Goal: Information Seeking & Learning: Learn about a topic

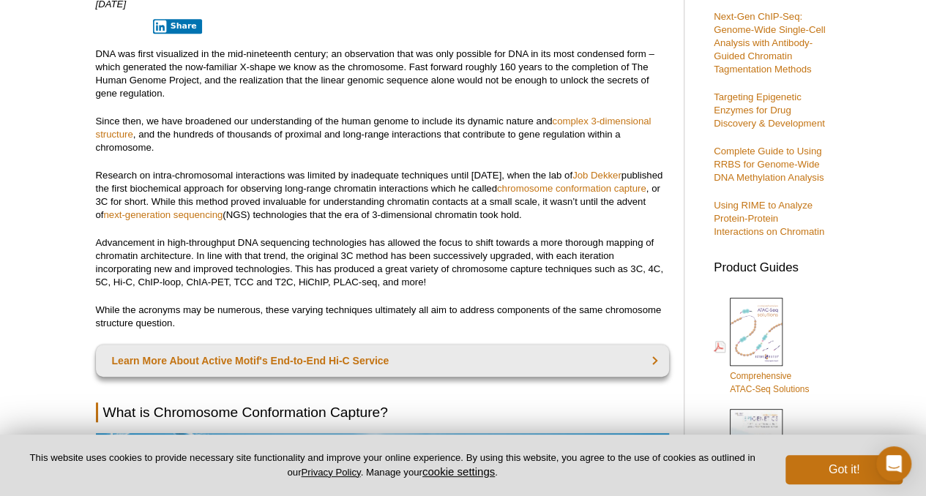
scroll to position [444, 0]
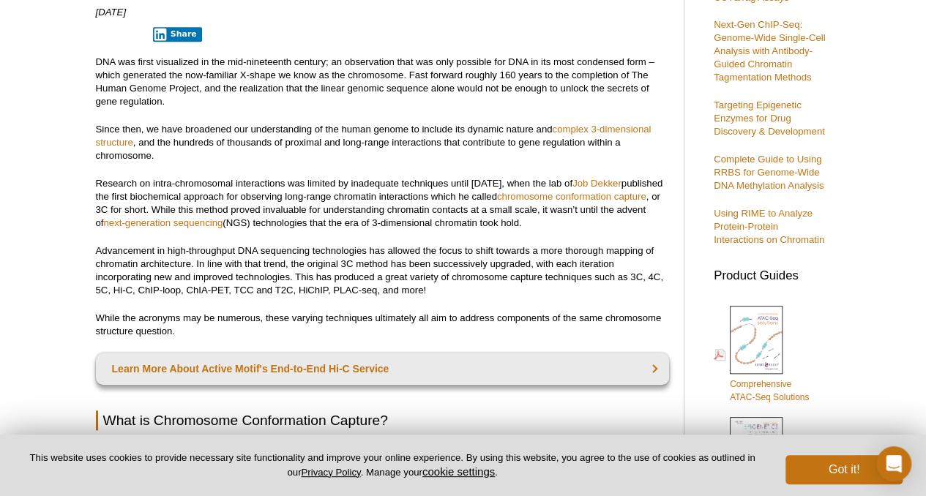
drag, startPoint x: 633, startPoint y: 142, endPoint x: 633, endPoint y: 228, distance: 86.4
click at [633, 228] on p "Research on intra-chromosomal interactions was limited by inadequate techniques…" at bounding box center [382, 203] width 573 height 53
drag, startPoint x: 633, startPoint y: 228, endPoint x: 621, endPoint y: 307, distance: 79.2
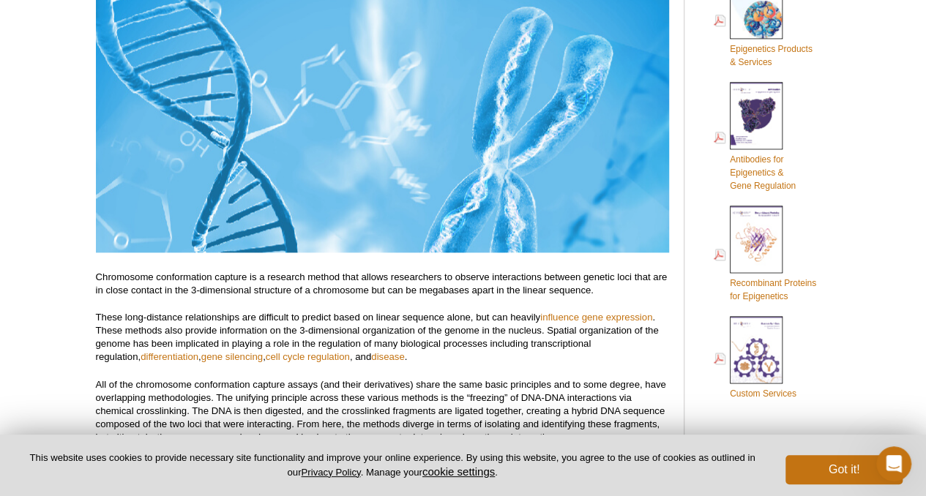
scroll to position [890, 0]
click at [609, 283] on p "Chromosome conformation capture is a research method that allows researchers to…" at bounding box center [382, 283] width 573 height 26
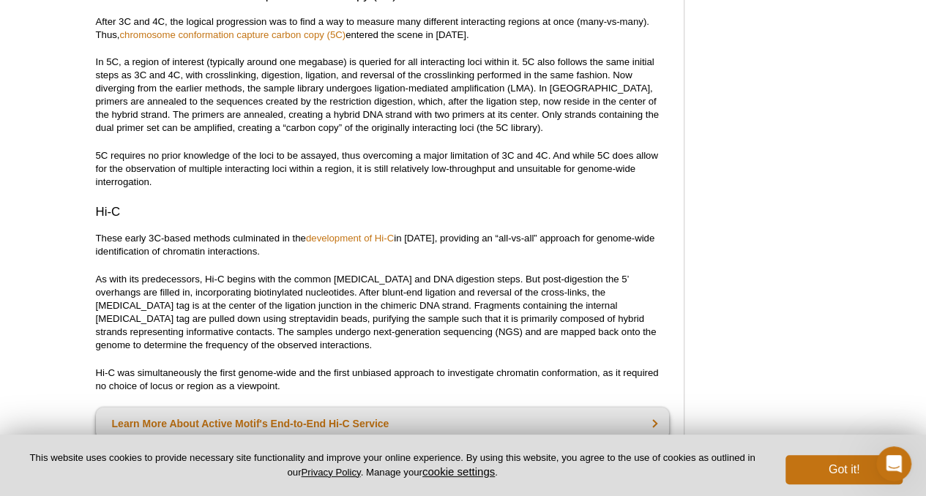
scroll to position [1869, 0]
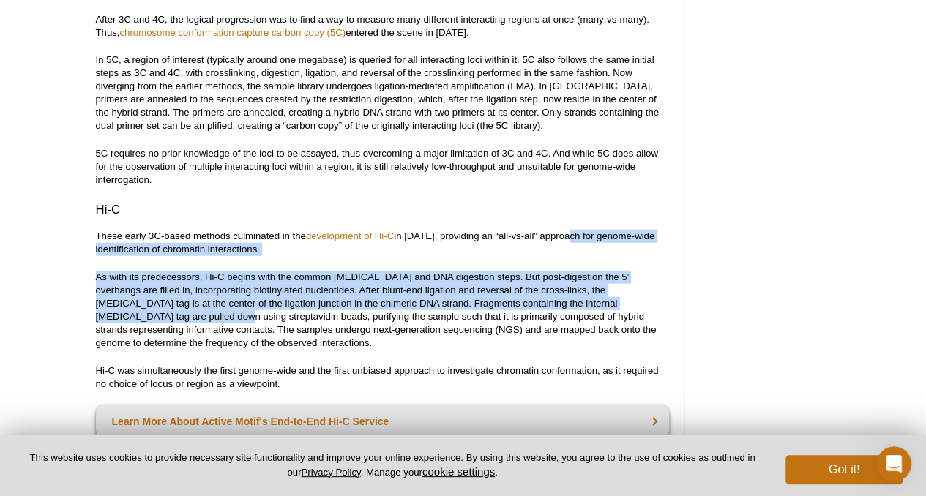
drag, startPoint x: 569, startPoint y: 239, endPoint x: 621, endPoint y: 304, distance: 82.8
click at [621, 304] on p "As with its predecessors, Hi-C begins with the common [MEDICAL_DATA] and DNA di…" at bounding box center [382, 310] width 573 height 79
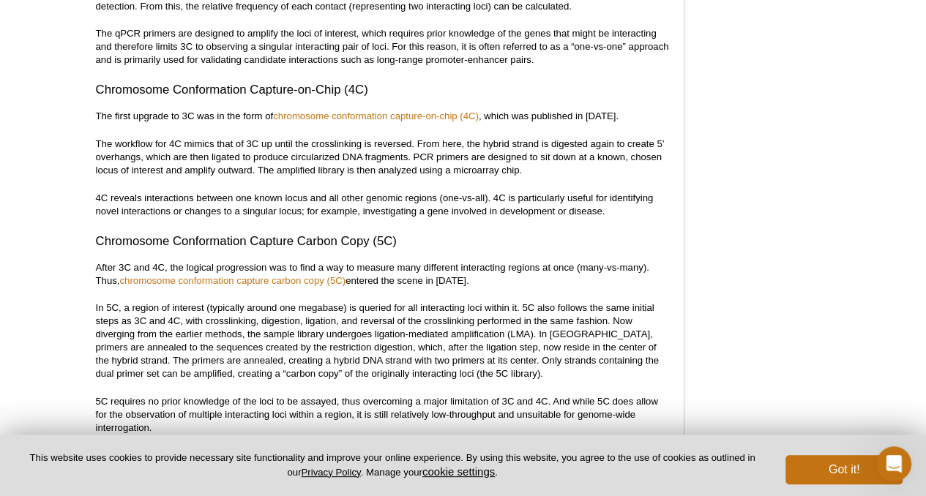
scroll to position [1439, 0]
